Goal: Transaction & Acquisition: Purchase product/service

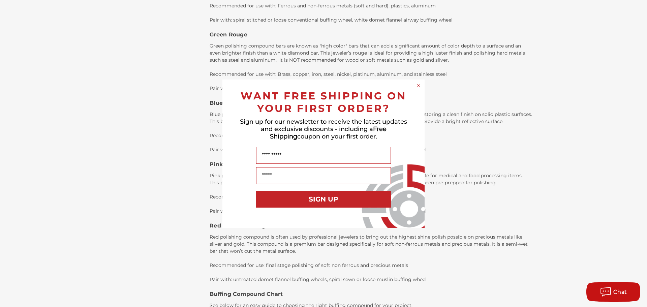
click at [422, 87] on form "WANT FREE SHIPPING ON YOUR FIRST ORDER? Sign up for our newsletter to receive t…" at bounding box center [324, 154] width 202 height 148
click at [418, 84] on circle "Close dialog" at bounding box center [419, 85] width 6 height 6
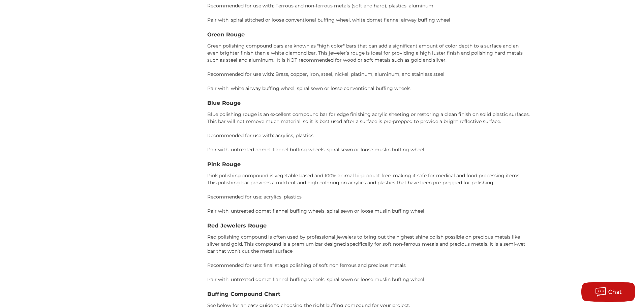
click at [311, 172] on p "Pink polishing compound is vegetable based and 100% animal bi-product free, mak…" at bounding box center [369, 179] width 324 height 14
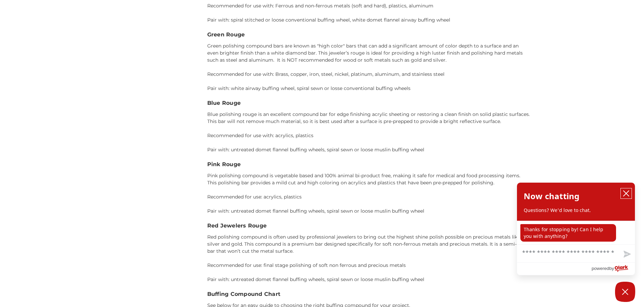
click at [628, 189] on button "close chatbox" at bounding box center [626, 193] width 11 height 10
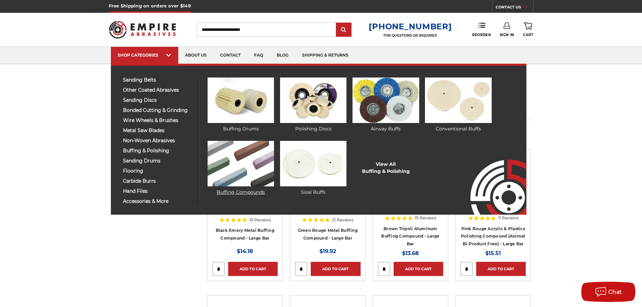
click at [241, 161] on img at bounding box center [241, 164] width 66 height 46
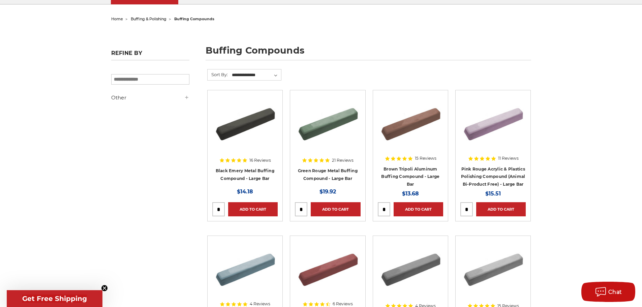
scroll to position [67, 0]
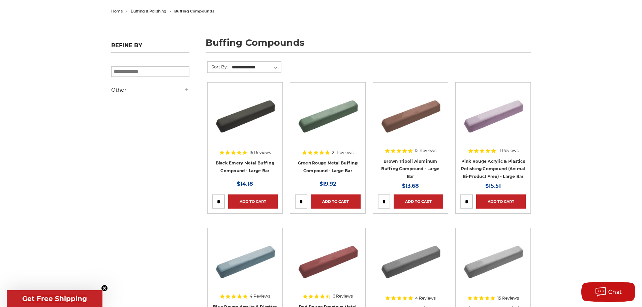
click at [498, 163] on div at bounding box center [493, 130] width 65 height 86
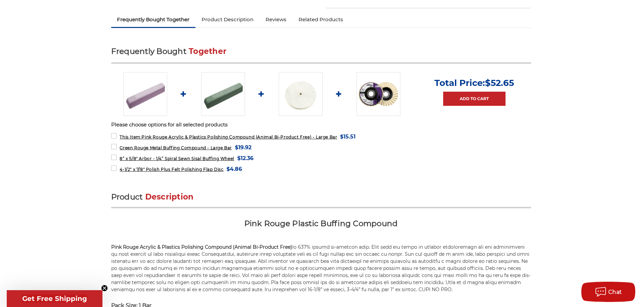
scroll to position [303, 0]
